Goal: Register for event/course

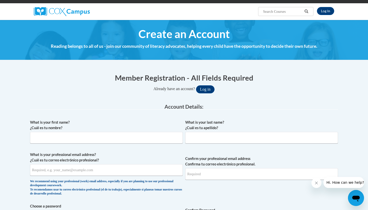
scroll to position [43, 0]
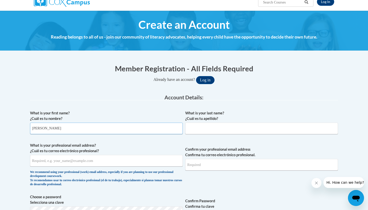
type input "Anastacia"
type input "Carson"
type input "anastaciasimone@gmail.com"
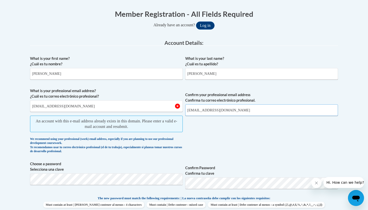
scroll to position [100, 0]
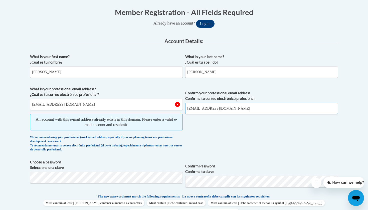
type input "anastaciasimone@gmail.com"
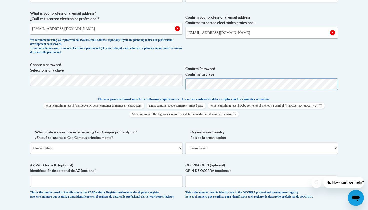
scroll to position [176, 0]
select select "fbf2d438-af2f-41f8-98f1-81c410e29de3"
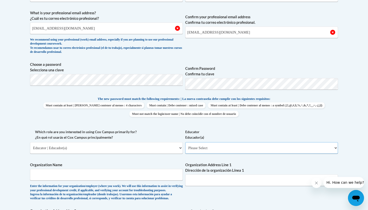
select select "5e2af403-4f2c-4e49-a02f-103e55d7b75b"
type input "Cedars Preschool"
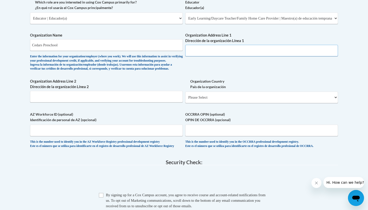
scroll to position [308, 0]
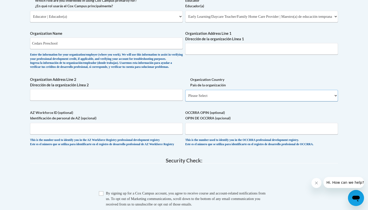
select select "ad49bcad-a171-4b2e-b99c-48b446064914"
select select
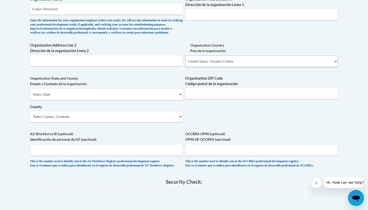
scroll to position [345, 0]
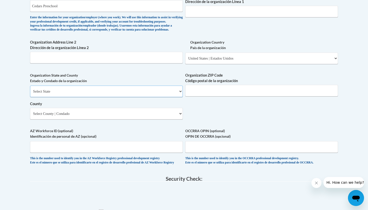
select select "Georgia"
click at [162, 115] on select "County" at bounding box center [106, 114] width 153 height 12
select select "Douglas"
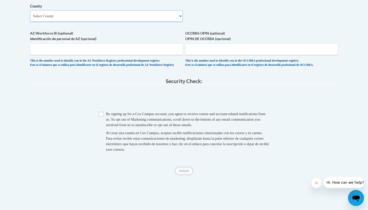
scroll to position [482, 0]
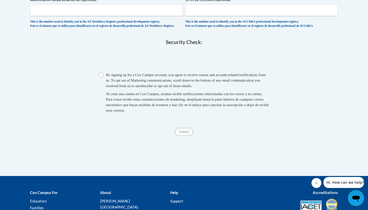
click at [100, 77] on input "Checkbox" at bounding box center [101, 75] width 5 height 5
checkbox input "true"
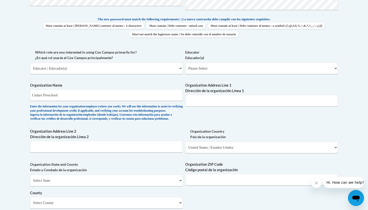
scroll to position [255, 0]
click at [203, 100] on input "Organization Address Line 1 Dirección de la organización Línea 1" at bounding box center [261, 101] width 153 height 12
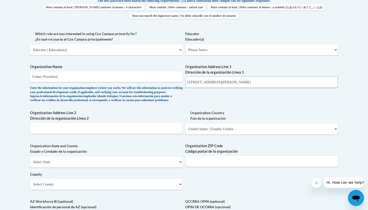
scroll to position [274, 0]
type input "6544 Malone Rd"
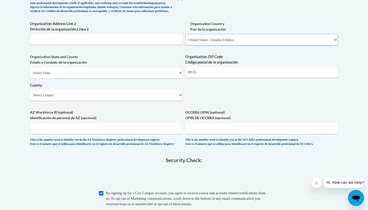
scroll to position [373, 0]
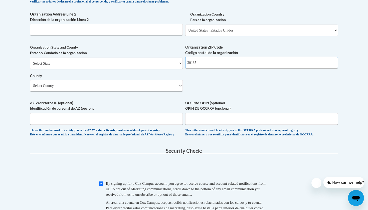
click at [209, 65] on input "30135" at bounding box center [261, 63] width 153 height 12
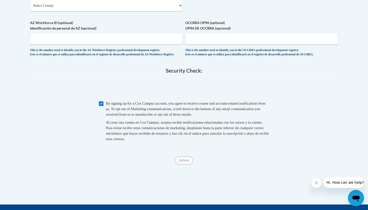
scroll to position [459, 0]
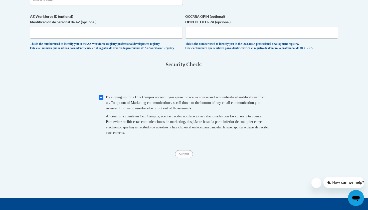
type input "30134"
click at [189, 155] on span "Submit" at bounding box center [184, 154] width 18 height 4
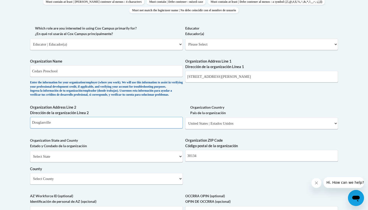
scroll to position [278, 0]
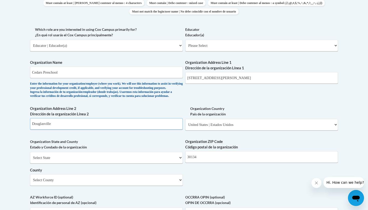
type input "Douglasville"
select select "5e2af403-4f2c-4e49-a02f-103e55d7b75b"
select select "null"
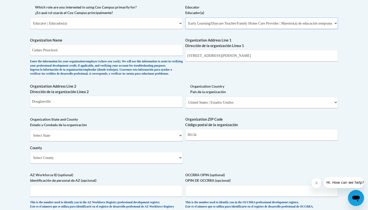
scroll to position [312, 0]
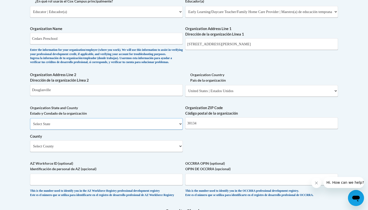
select select "Georgia"
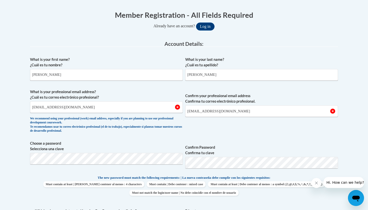
scroll to position [98, 0]
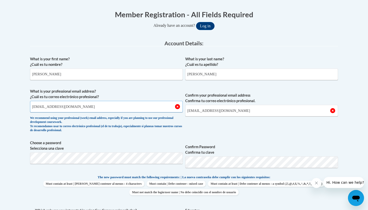
drag, startPoint x: 86, startPoint y: 108, endPoint x: 24, endPoint y: 99, distance: 63.1
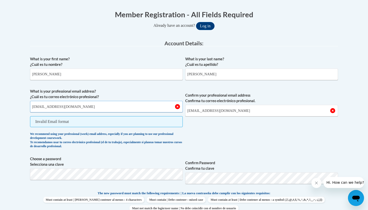
type input "lovee.ascmgmt@gmail.com"
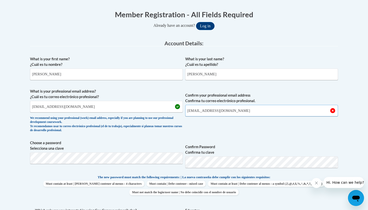
type input "lovee.ascmgmt@gmail.com"
click at [241, 140] on span "Confirm Password Confirma tu clave" at bounding box center [261, 156] width 153 height 32
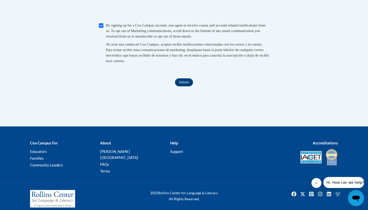
scroll to position [531, 1]
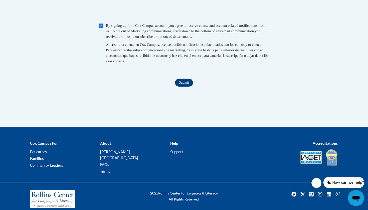
click at [187, 79] on input "Submit" at bounding box center [184, 83] width 18 height 8
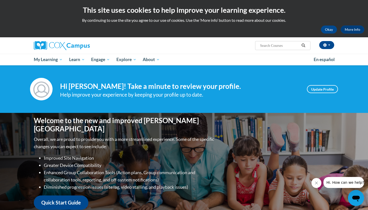
click at [268, 47] on input "Search..." at bounding box center [280, 46] width 40 height 6
type input "language and literacy"
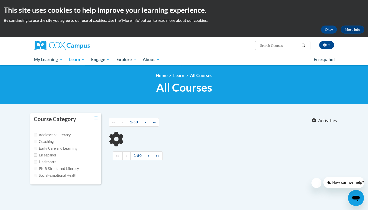
type input "language and literacy"
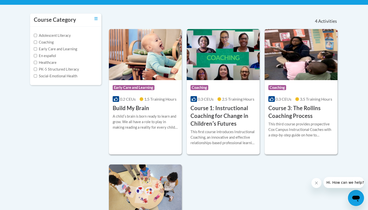
scroll to position [94, 0]
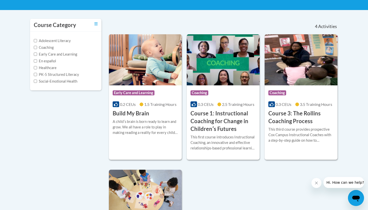
click at [166, 95] on div "Course Category: Early Care and Learning" at bounding box center [145, 93] width 65 height 11
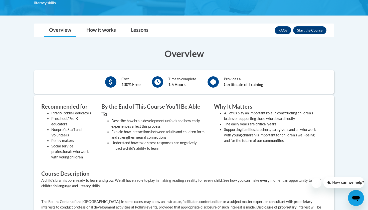
scroll to position [116, 0]
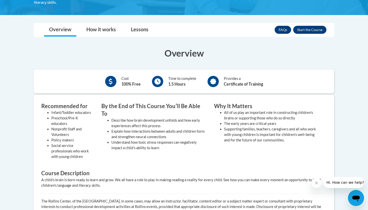
click at [316, 28] on button "Enroll" at bounding box center [310, 30] width 33 height 8
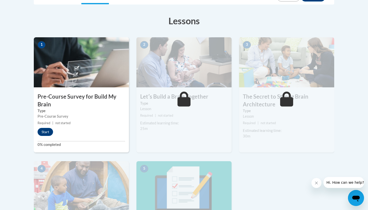
scroll to position [130, 0]
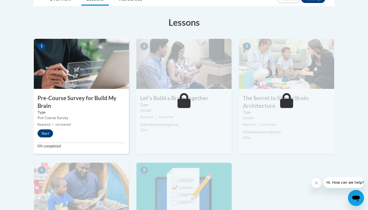
click at [49, 131] on button "Start" at bounding box center [46, 134] width 16 height 8
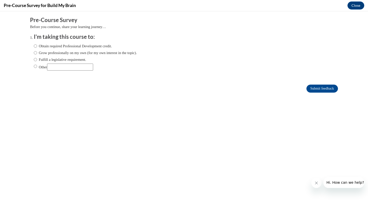
scroll to position [0, 0]
click at [53, 47] on label "Obtain required Professional Development credit." at bounding box center [73, 46] width 78 height 6
click at [37, 47] on input "Obtain required Professional Development credit." at bounding box center [35, 46] width 3 height 6
radio input "true"
click at [323, 90] on input "Submit feedback" at bounding box center [323, 89] width 32 height 8
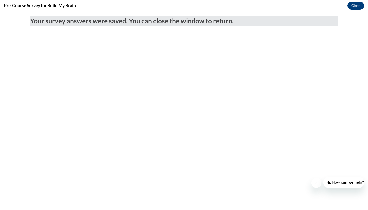
click at [358, 4] on button "Close" at bounding box center [356, 6] width 17 height 8
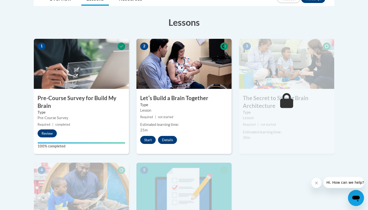
click at [147, 141] on button "Start" at bounding box center [148, 140] width 16 height 8
